Goal: Task Accomplishment & Management: Use online tool/utility

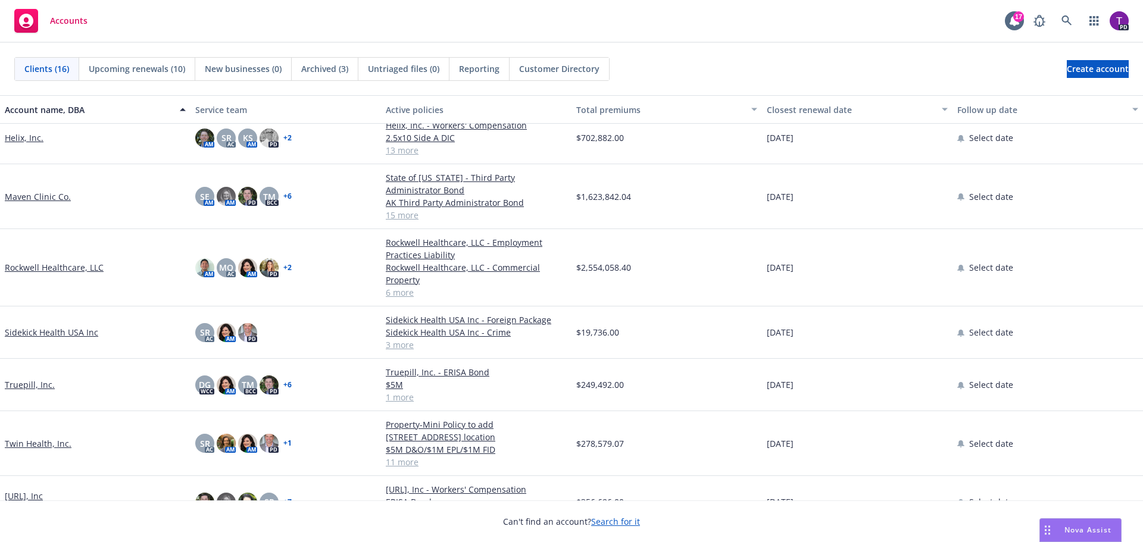
scroll to position [469, 0]
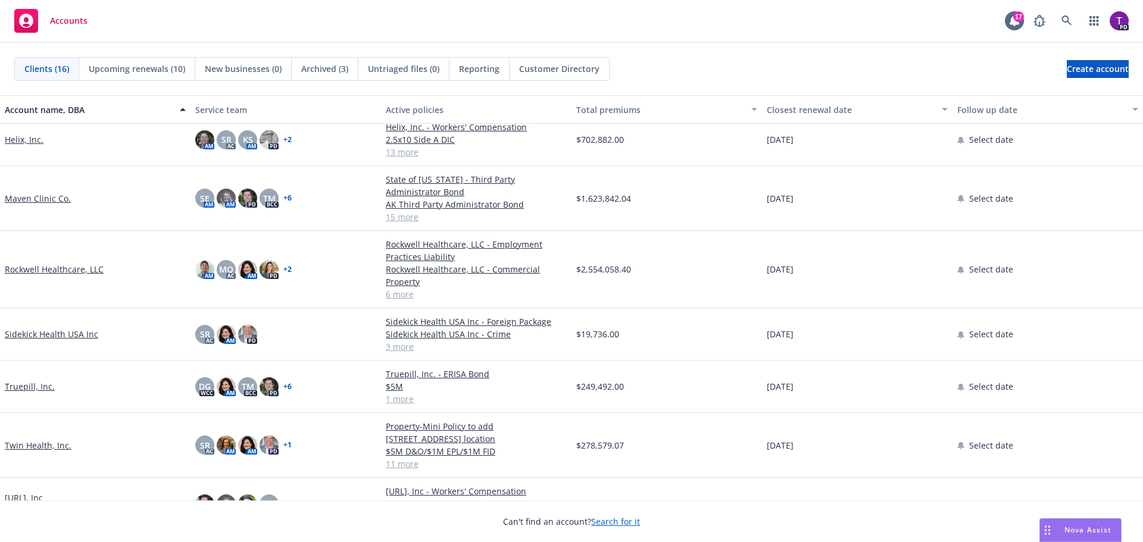
click at [45, 439] on link "Twin Health, Inc." at bounding box center [38, 445] width 67 height 13
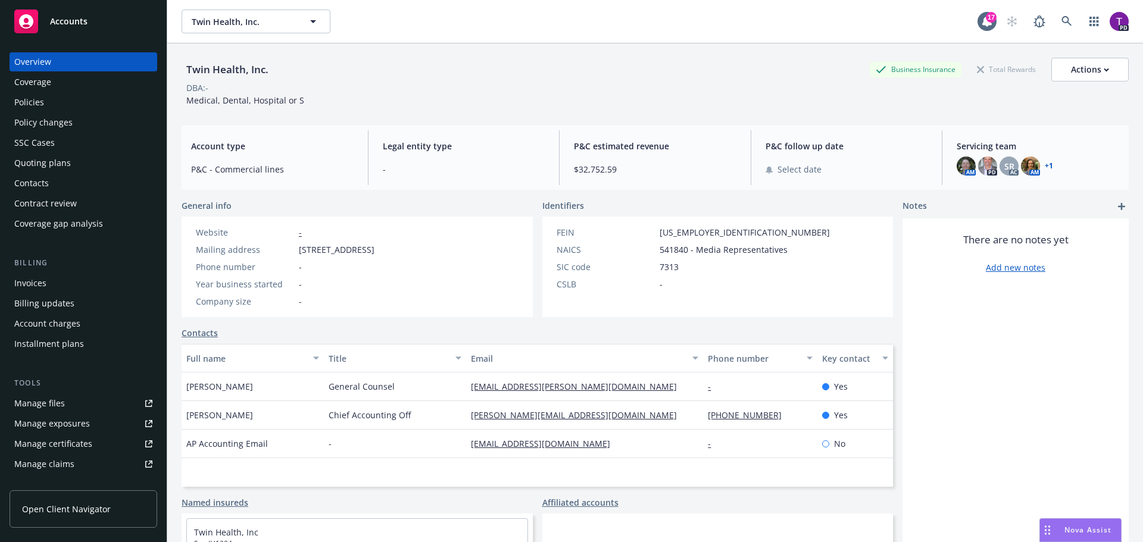
click at [56, 21] on span "Accounts" at bounding box center [69, 22] width 38 height 10
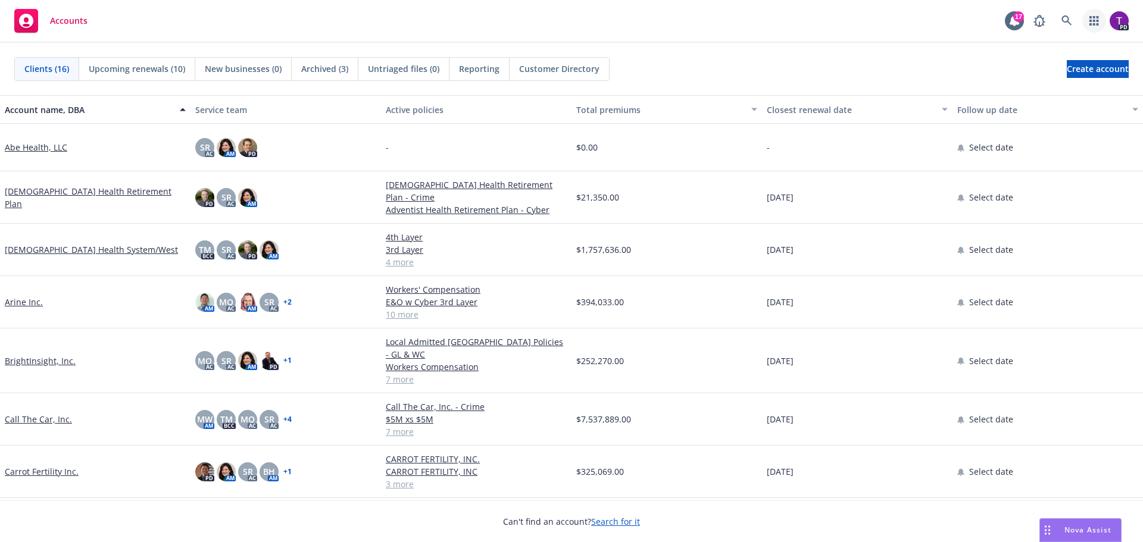
click at [1096, 21] on icon "button" at bounding box center [1095, 21] width 10 height 10
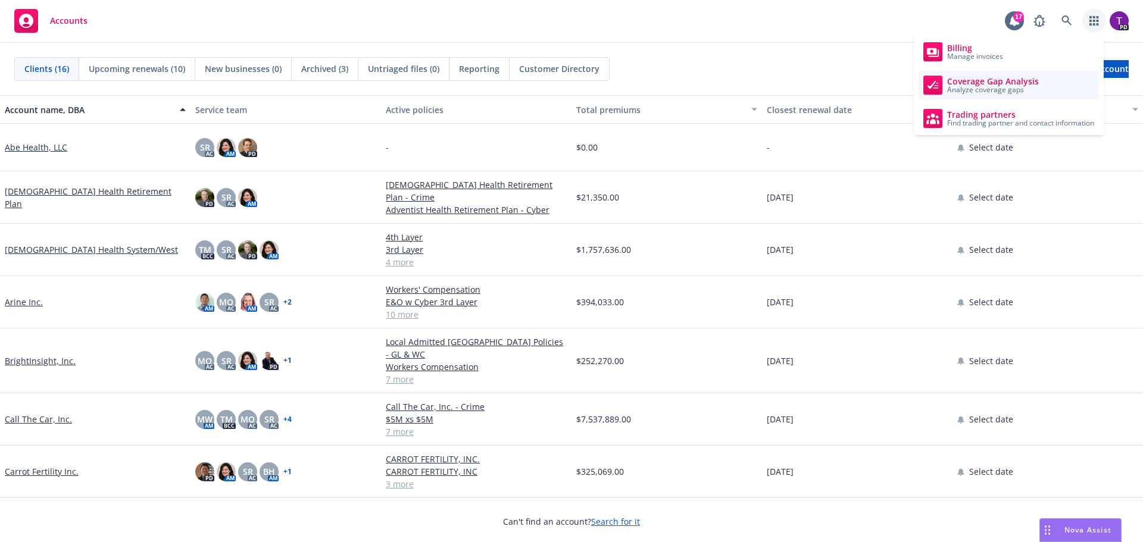
click at [1040, 88] on link "Coverage Gap Analysis Analyze coverage gaps" at bounding box center [1009, 85] width 180 height 29
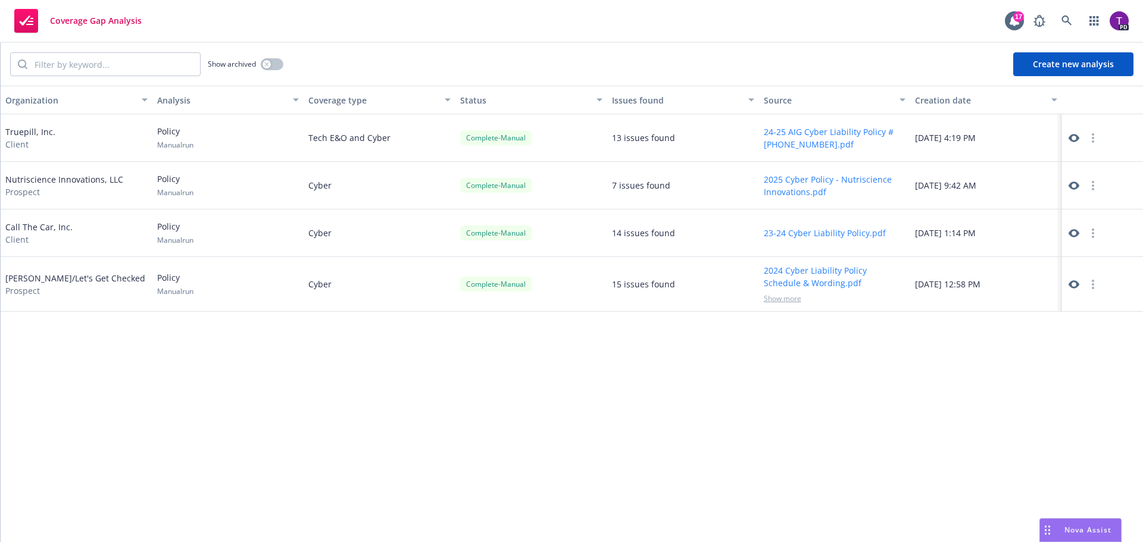
click at [1074, 70] on button "Create new analysis" at bounding box center [1074, 64] width 120 height 24
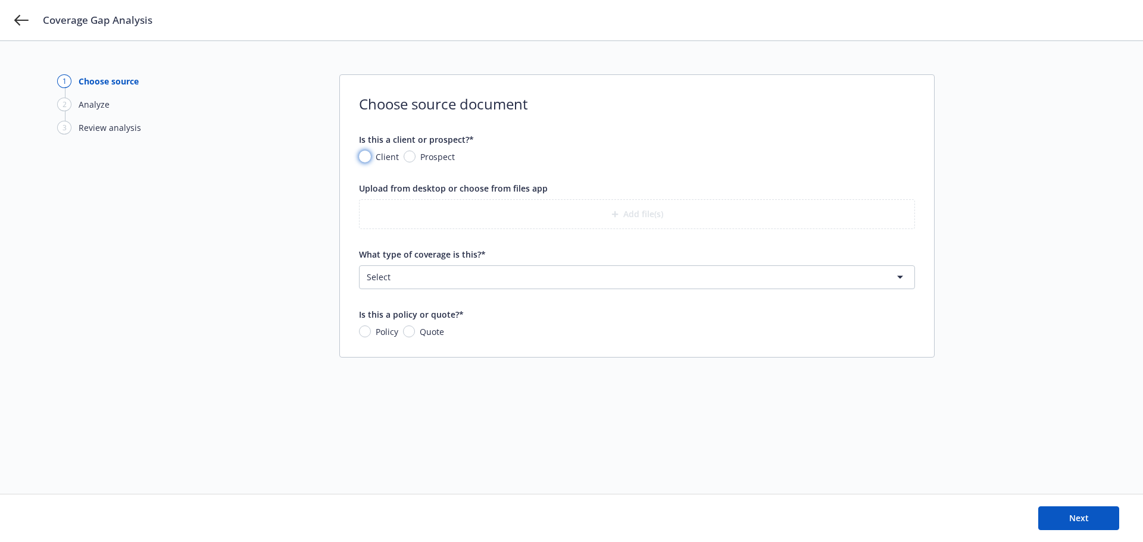
click at [369, 155] on input "Client" at bounding box center [365, 157] width 12 height 12
radio input "true"
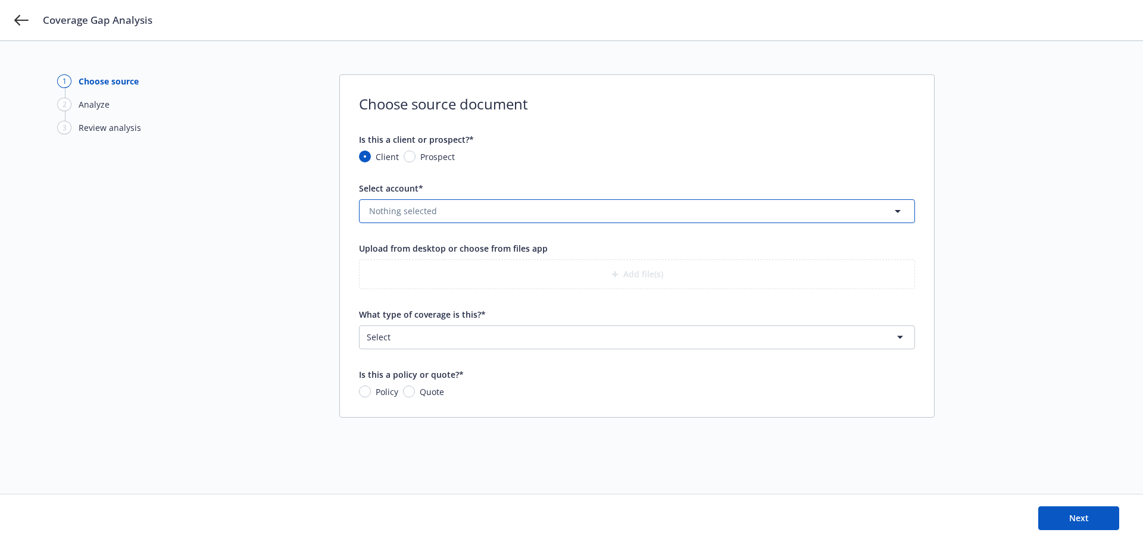
click at [429, 212] on span "Nothing selected" at bounding box center [403, 211] width 68 height 13
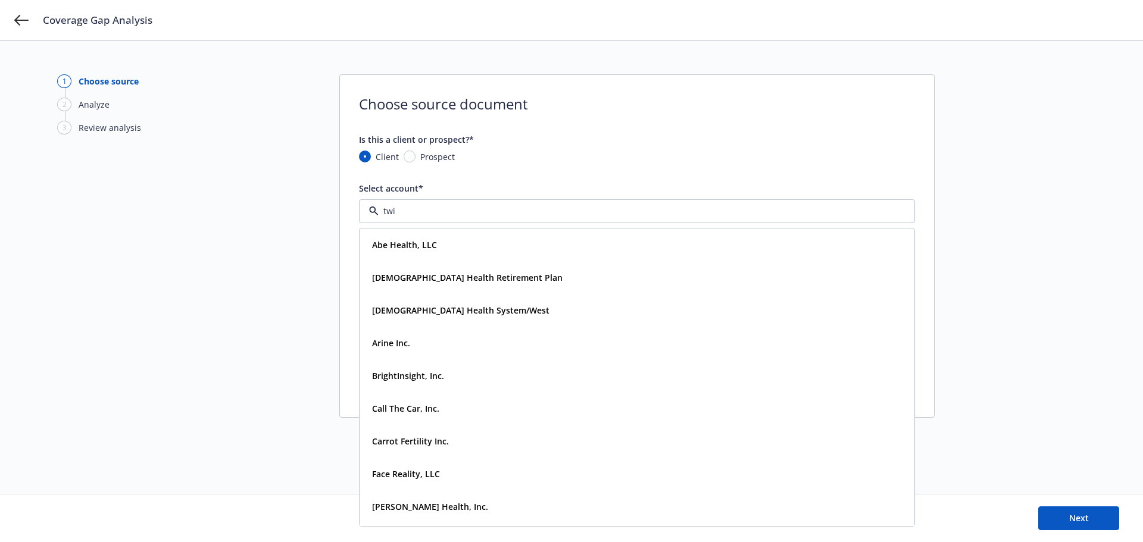
type input "twin"
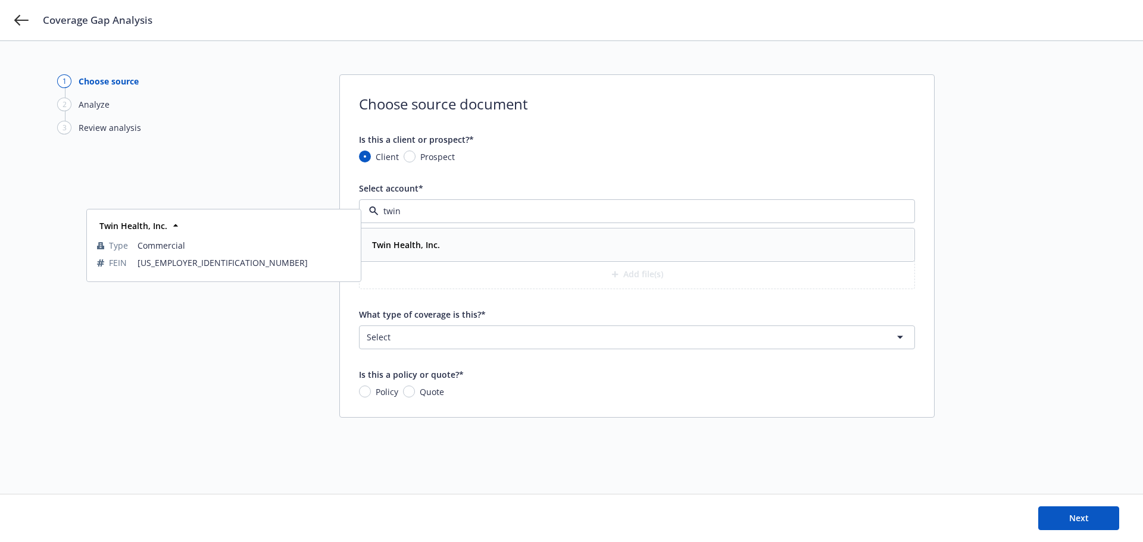
click at [430, 252] on div "Twin Health, Inc." at bounding box center [404, 244] width 75 height 17
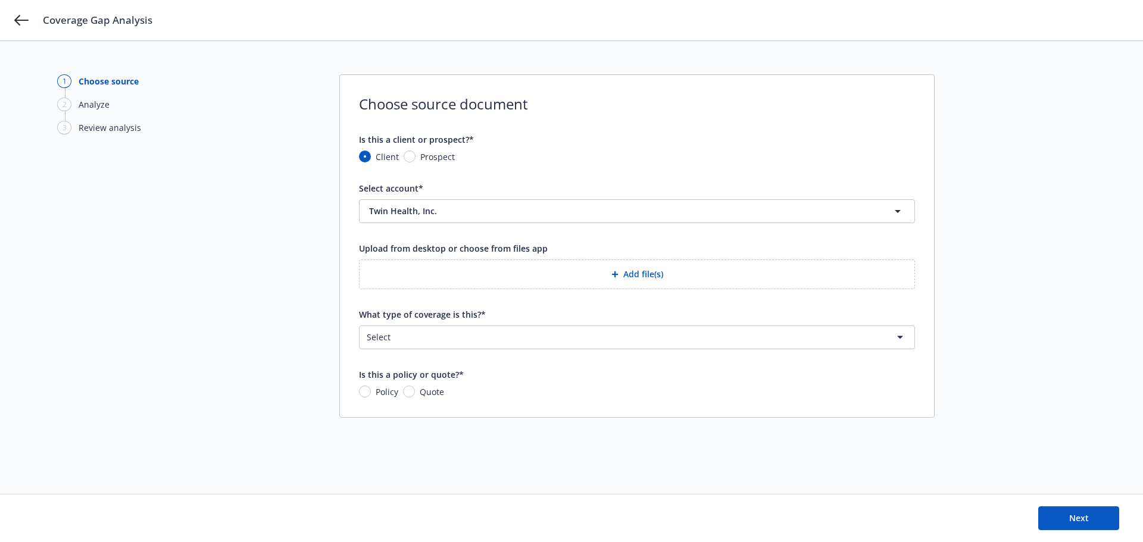
click at [614, 276] on icon "button" at bounding box center [615, 274] width 7 height 7
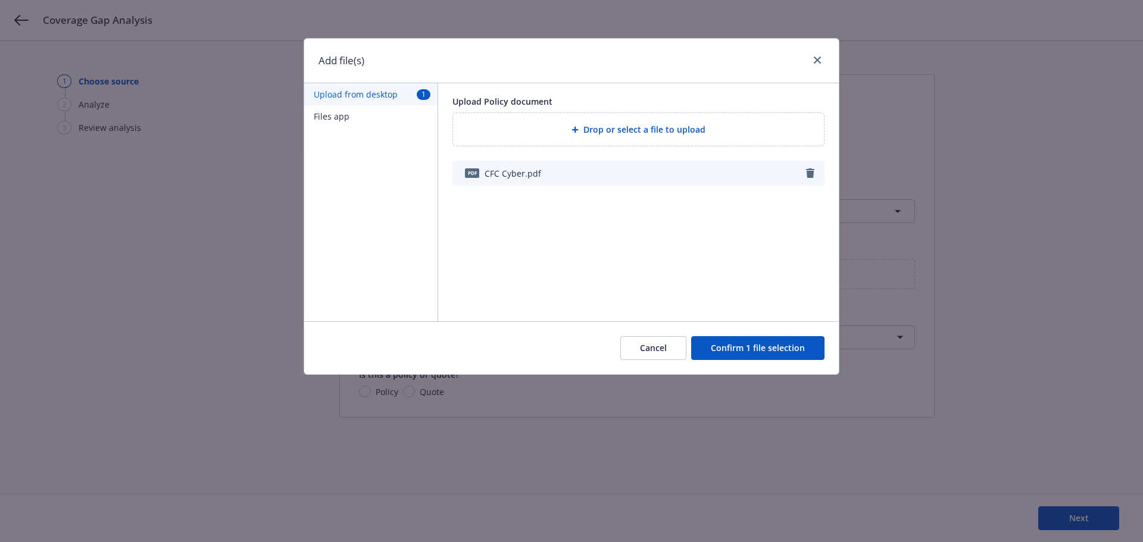
click at [758, 351] on button "Confirm 1 file selection" at bounding box center [757, 348] width 133 height 24
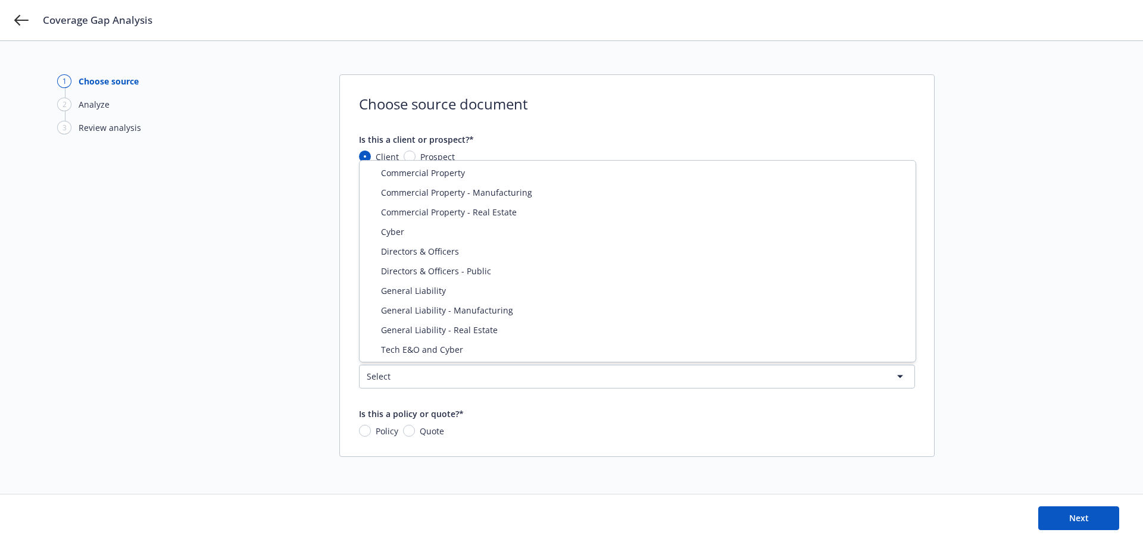
click at [594, 380] on html "Coverage Gap Analysis 1 Choose source 2 Analyze 3 Review analysis Choose source…" at bounding box center [571, 271] width 1143 height 542
select select "ERRORS_AND_OMISSIONS"
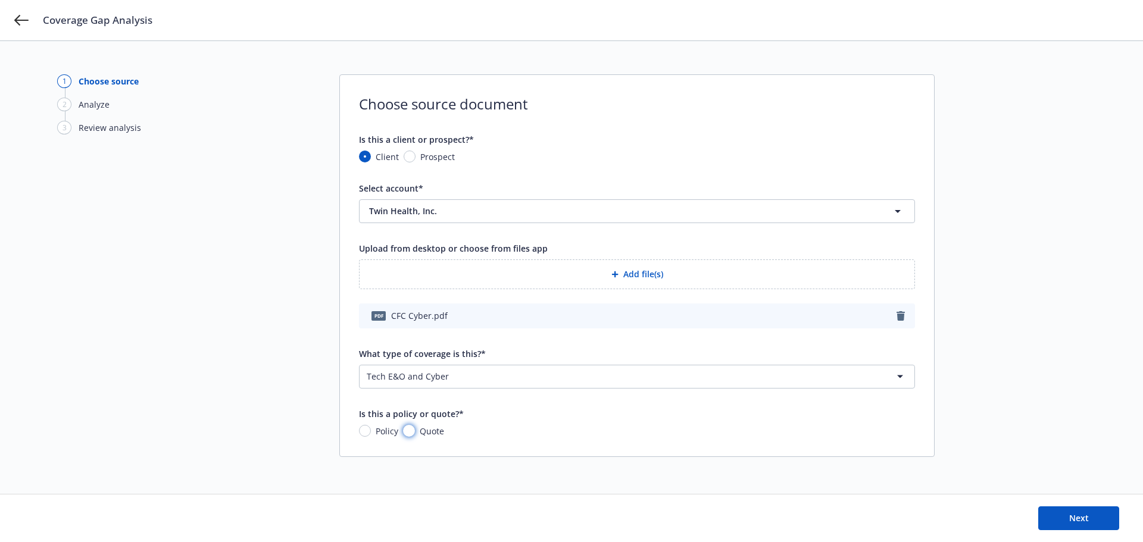
click at [406, 431] on input "Quote" at bounding box center [409, 431] width 12 height 12
radio input "true"
click at [1059, 515] on button "Next" at bounding box center [1079, 519] width 81 height 24
